Goal: Task Accomplishment & Management: Use online tool/utility

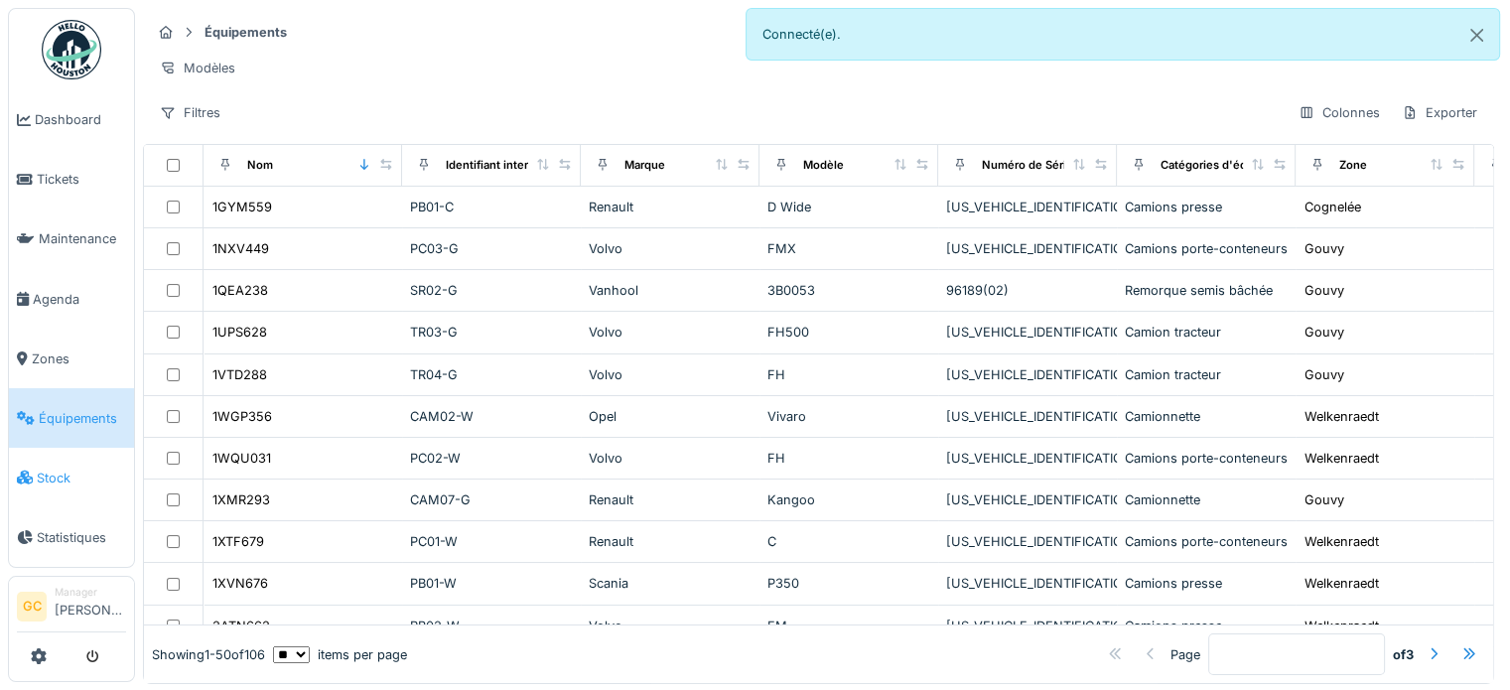
click at [41, 469] on span "Stock" at bounding box center [81, 478] width 89 height 19
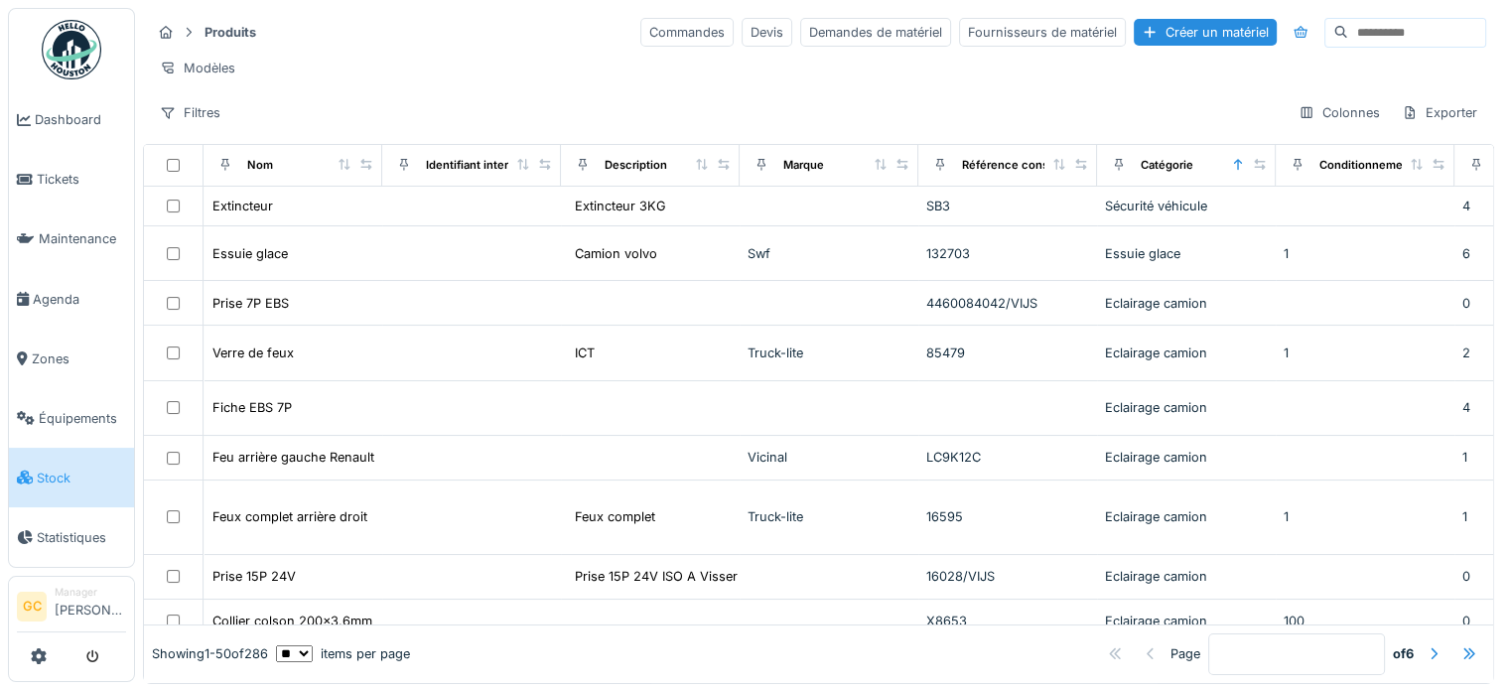
click at [640, 35] on div "Commandes" at bounding box center [686, 32] width 93 height 29
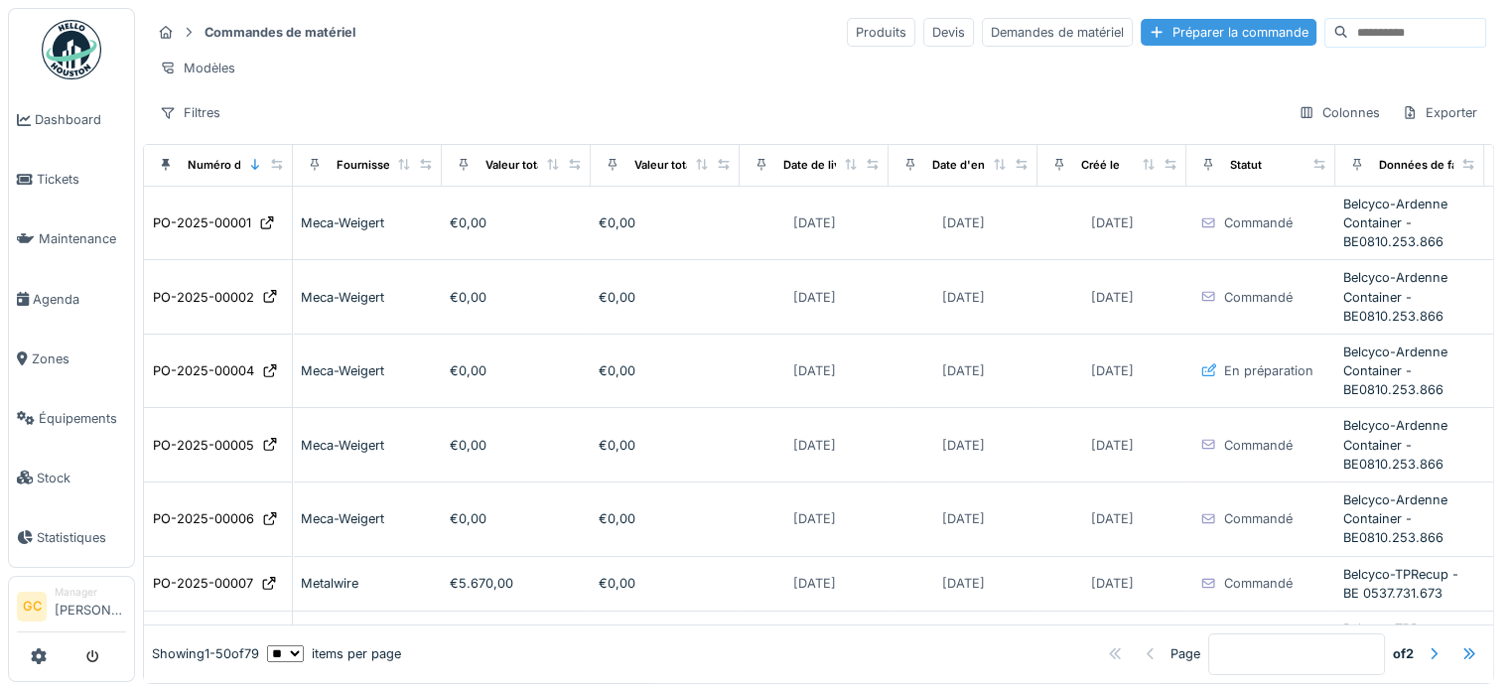
click at [1176, 35] on div "Préparer la commande" at bounding box center [1229, 32] width 176 height 27
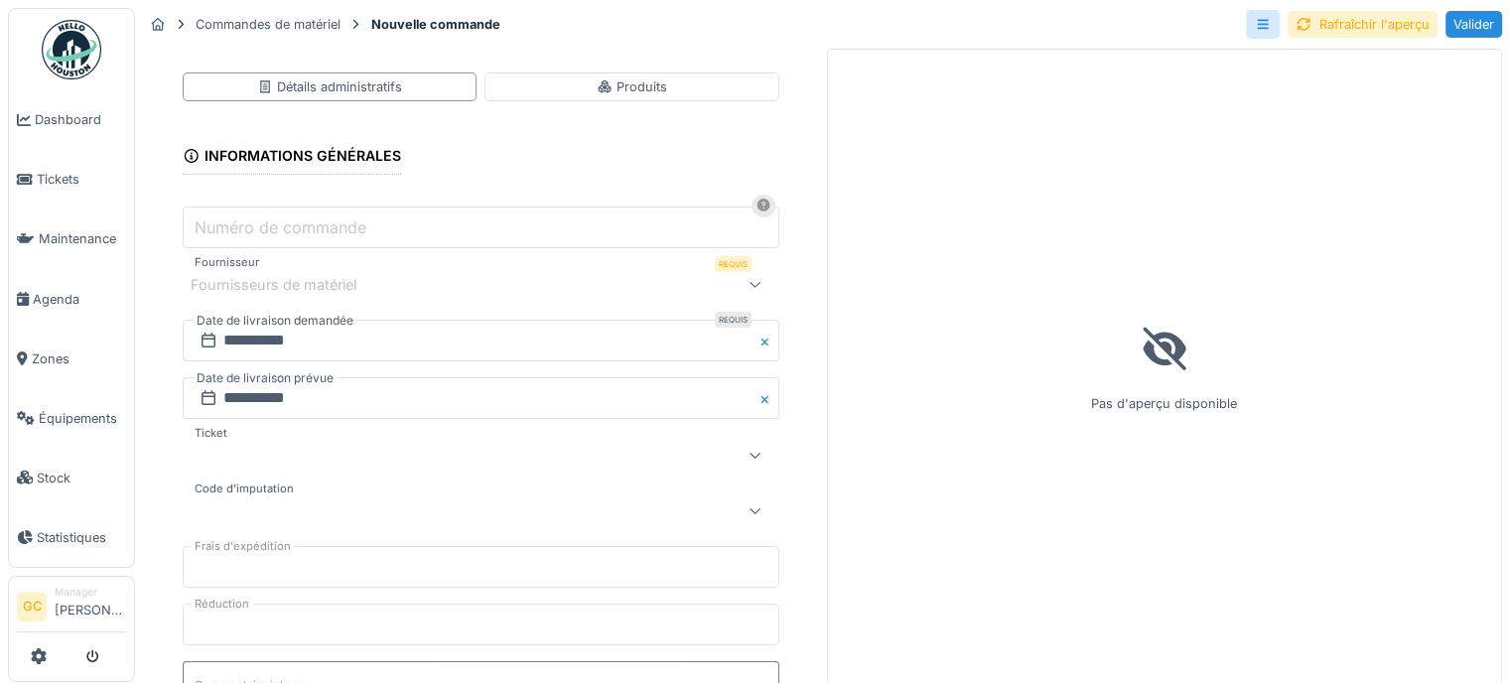
click at [398, 218] on input "Numéro de commande" at bounding box center [481, 228] width 597 height 42
